Goal: Task Accomplishment & Management: Manage account settings

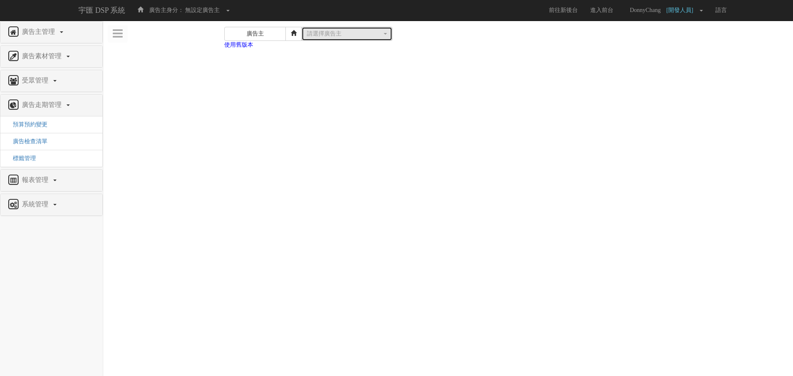
click at [367, 28] on button "請選擇廣告主" at bounding box center [346, 34] width 91 height 14
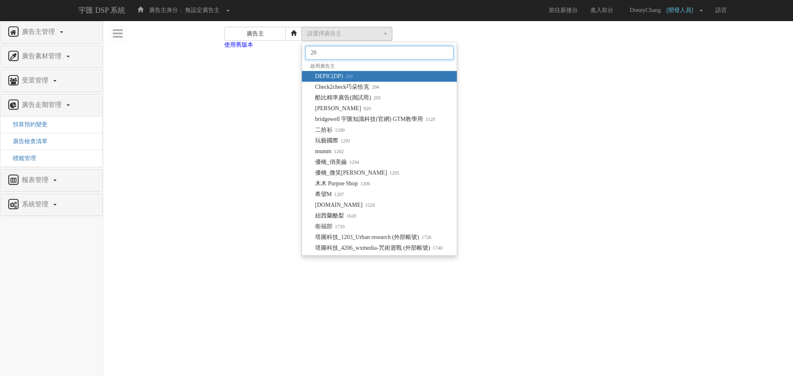
type input "200"
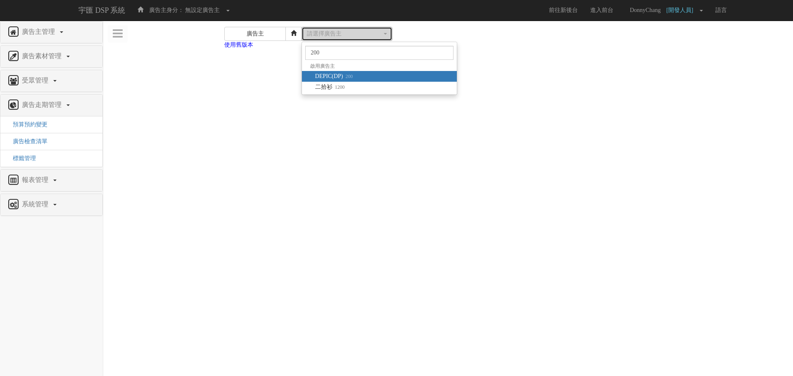
select select "200"
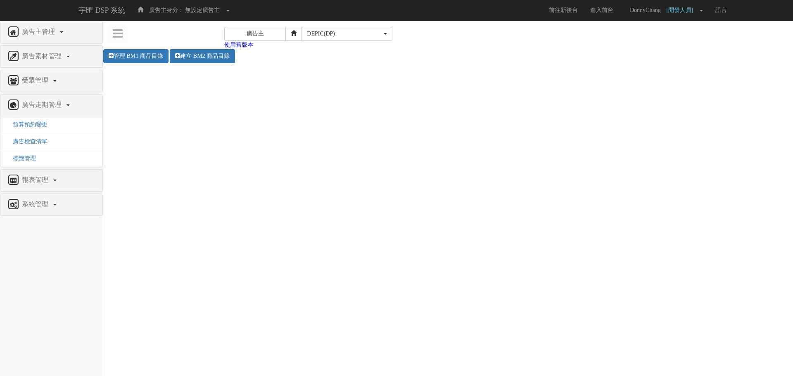
select select "200"
click at [111, 36] on button at bounding box center [118, 33] width 20 height 17
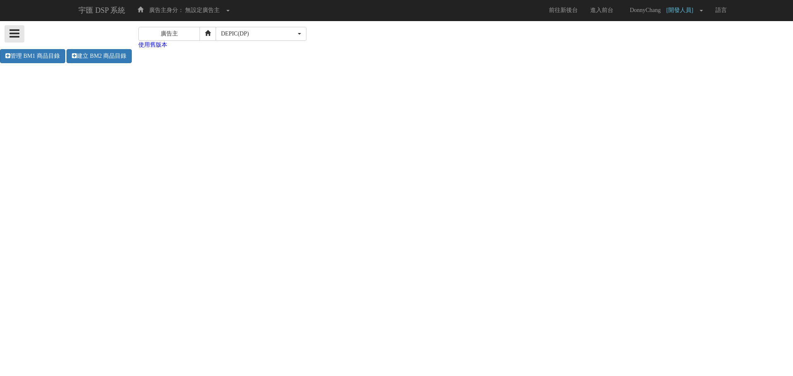
click at [12, 32] on icon at bounding box center [14, 34] width 10 height 12
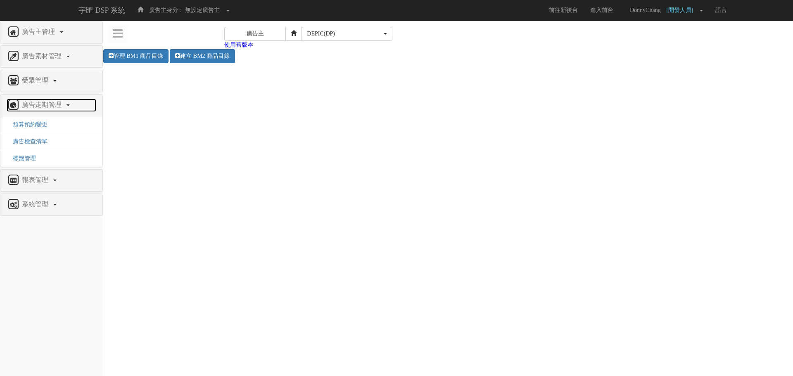
click at [41, 108] on span "廣告走期管理" at bounding box center [43, 104] width 46 height 7
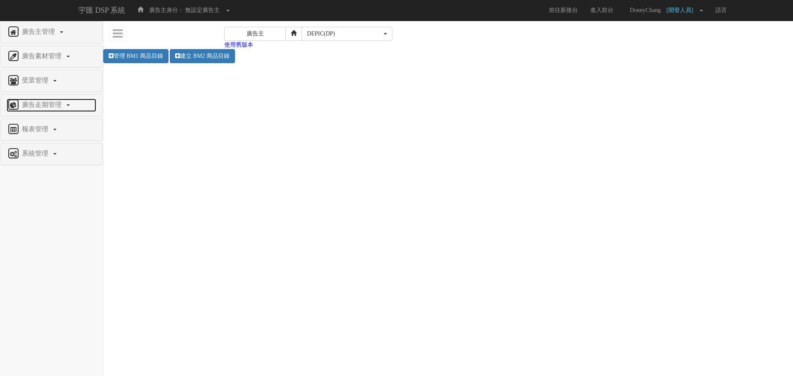
click at [41, 108] on span "廣告走期管理" at bounding box center [43, 104] width 46 height 7
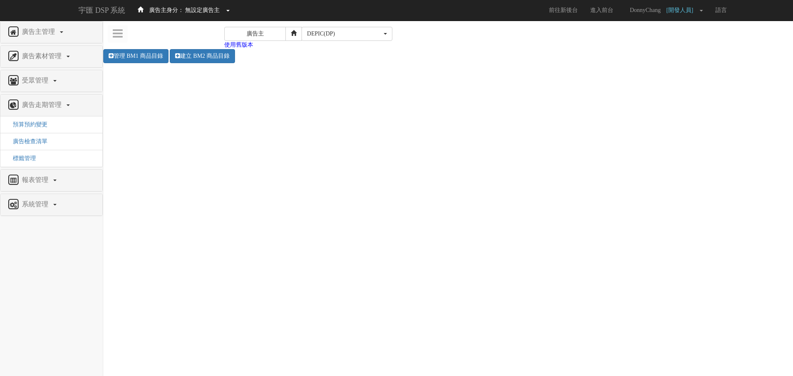
click at [185, 12] on span "廣告主身分： 無設定廣告主" at bounding box center [185, 10] width 81 height 6
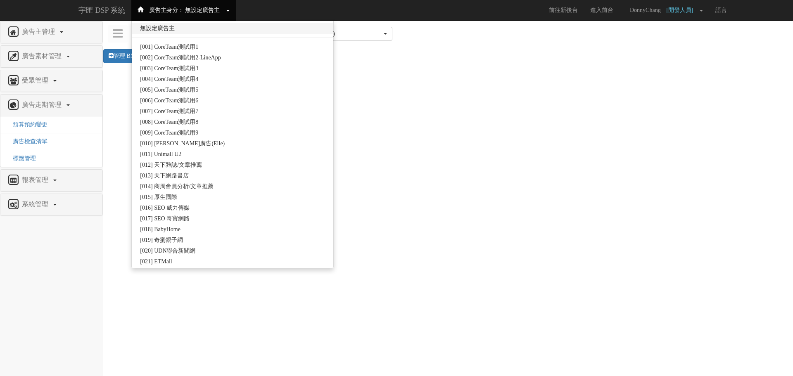
click at [195, 31] on link "無設定廣告主" at bounding box center [233, 28] width 202 height 11
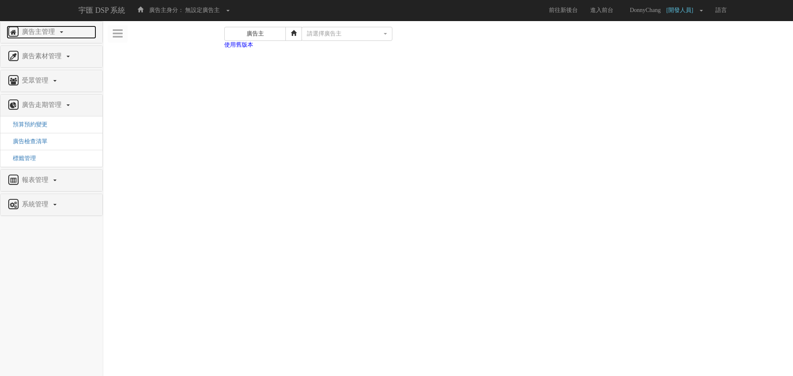
click at [50, 33] on span "廣告主管理" at bounding box center [39, 31] width 39 height 7
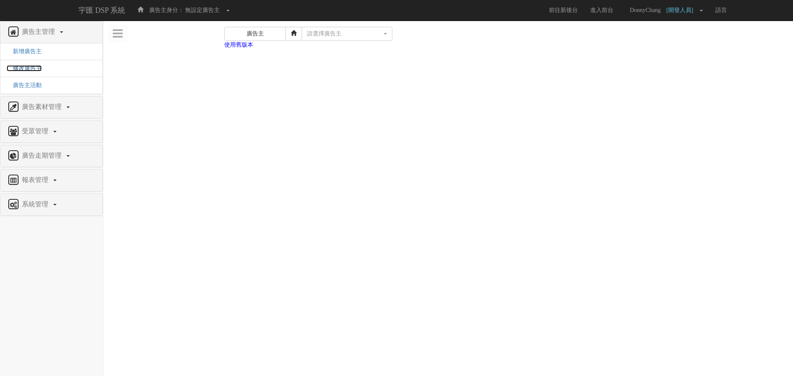
click at [33, 66] on span "修改廣告主" at bounding box center [24, 68] width 35 height 6
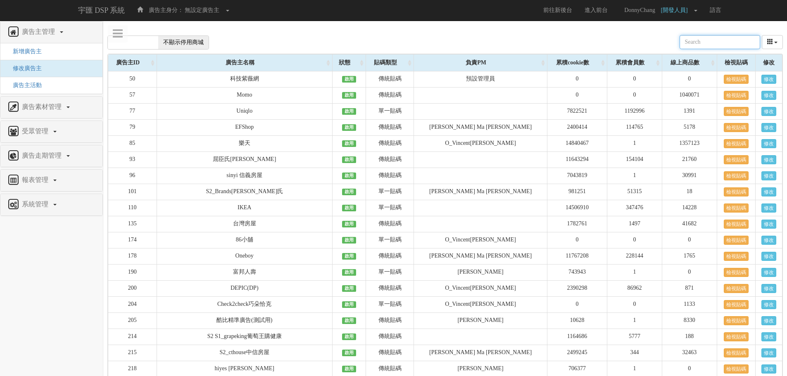
click at [739, 47] on input "text" at bounding box center [719, 42] width 81 height 14
type input "200"
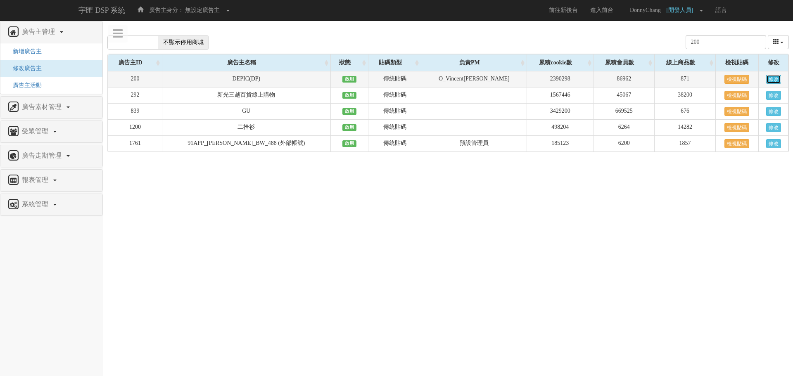
click at [775, 80] on link "修改" at bounding box center [773, 79] width 15 height 9
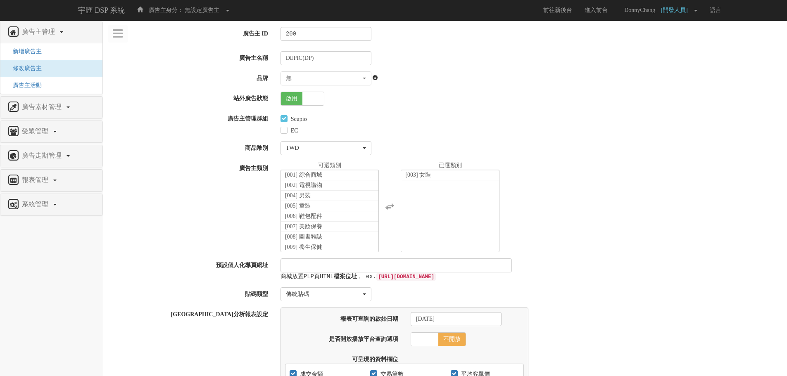
select select "b8b7d23c-cf1d-486d-bbf3-a686c5a837fa"
click at [298, 98] on span "啟用" at bounding box center [291, 98] width 21 height 13
checkbox input "false"
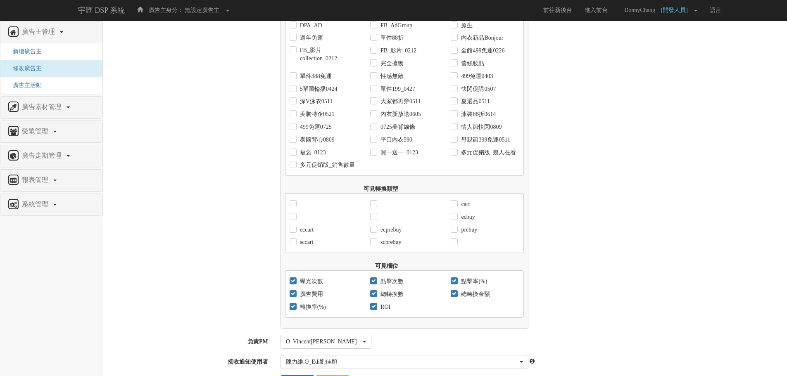
scroll to position [772, 0]
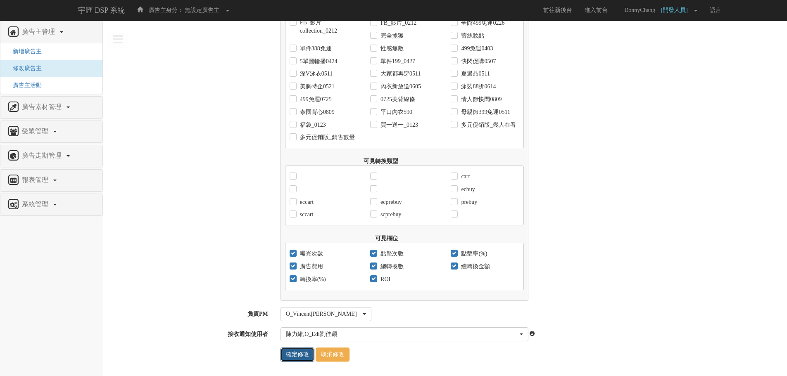
click at [302, 352] on input "確定修改" at bounding box center [297, 355] width 34 height 14
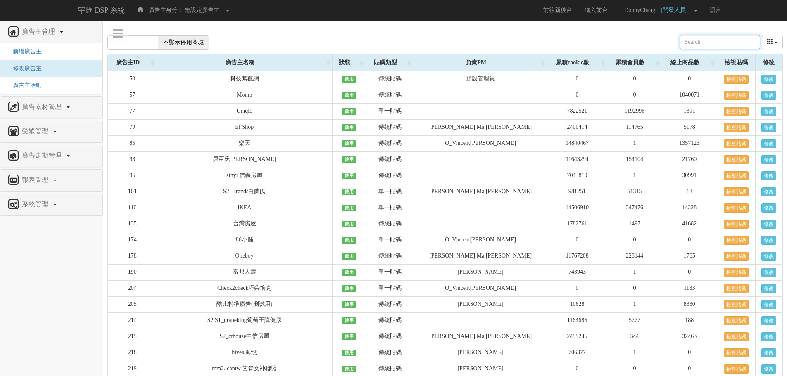
click at [722, 38] on input "text" at bounding box center [719, 42] width 81 height 14
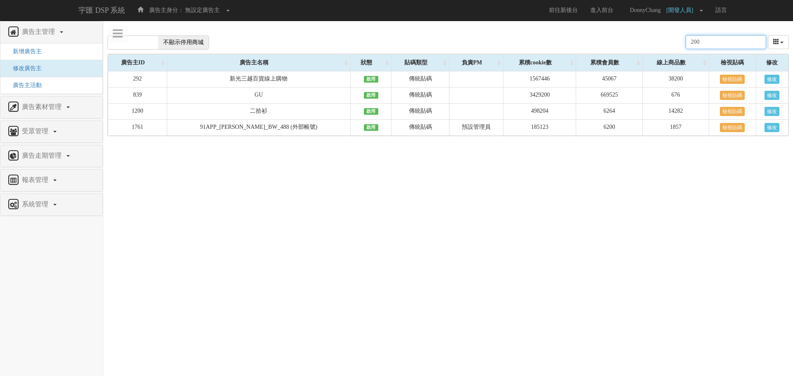
type input "200"
click at [168, 43] on span "不顯示停用商城" at bounding box center [183, 42] width 50 height 13
checkbox input "true"
